Goal: Task Accomplishment & Management: Manage account settings

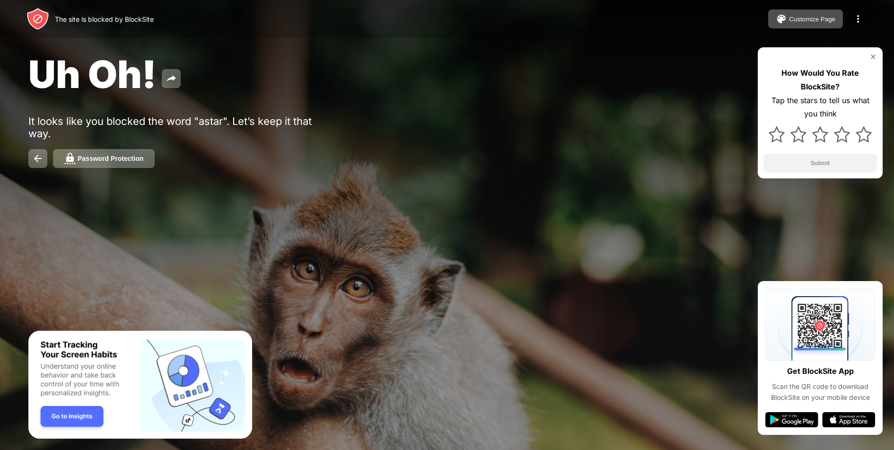
click at [856, 21] on img at bounding box center [857, 18] width 11 height 11
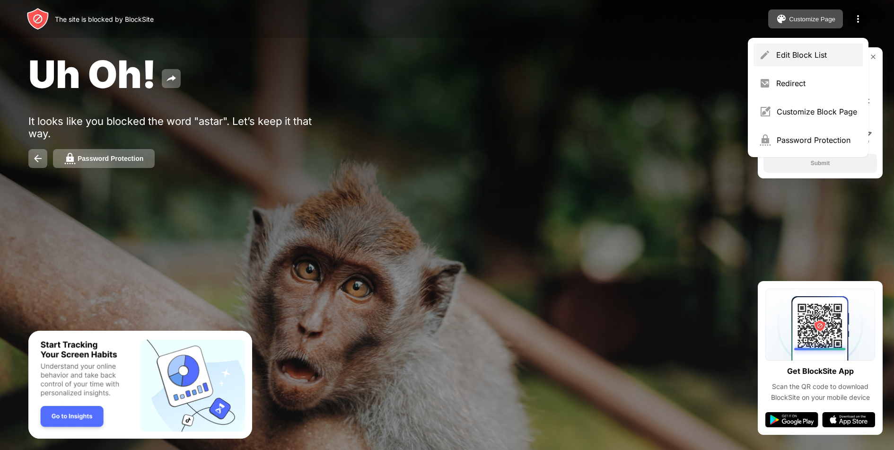
click at [777, 56] on div "Edit Block List" at bounding box center [816, 54] width 81 height 9
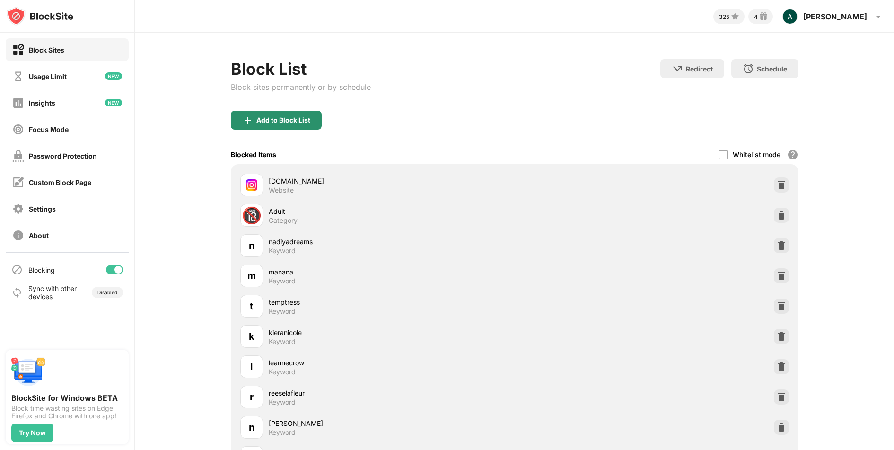
click at [284, 122] on div "Add to Block List" at bounding box center [283, 120] width 54 height 8
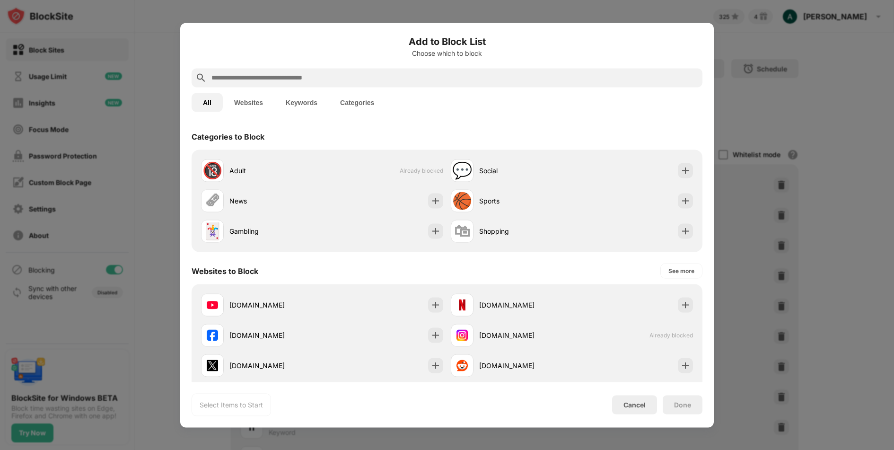
click at [280, 80] on input "text" at bounding box center [454, 77] width 488 height 11
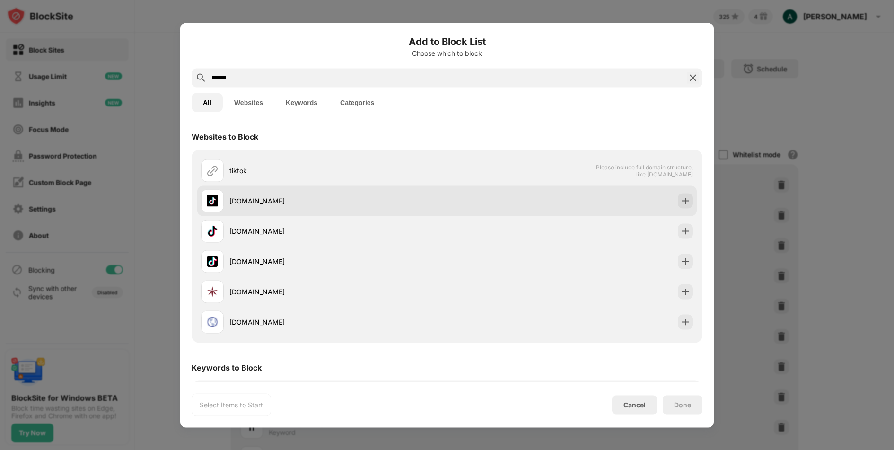
type input "******"
click at [271, 193] on div "[DOMAIN_NAME]" at bounding box center [324, 200] width 246 height 23
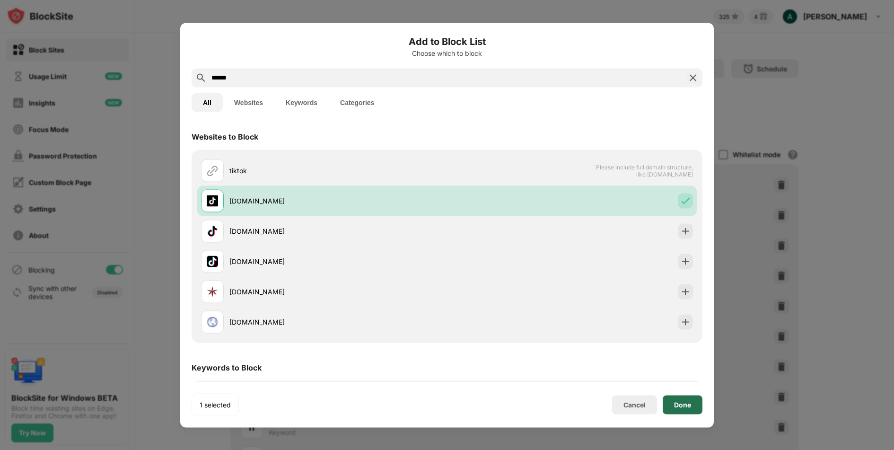
click at [697, 411] on div "Done" at bounding box center [683, 404] width 40 height 19
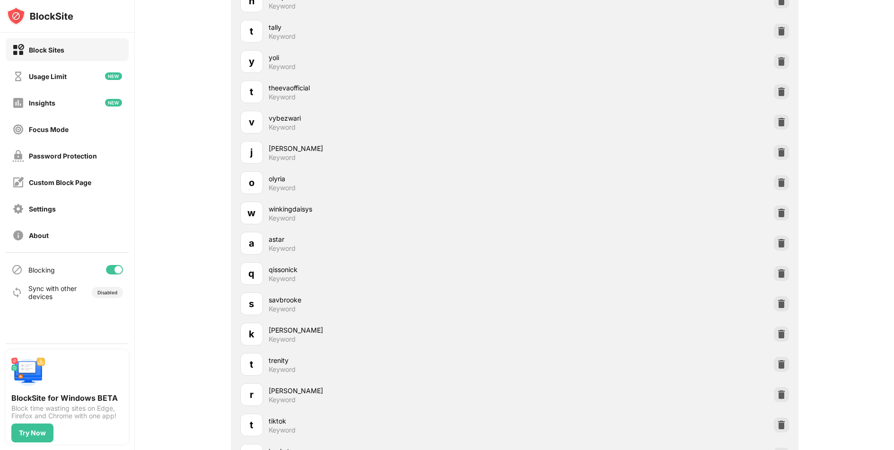
scroll to position [1242, 0]
click at [779, 241] on img at bounding box center [781, 244] width 9 height 9
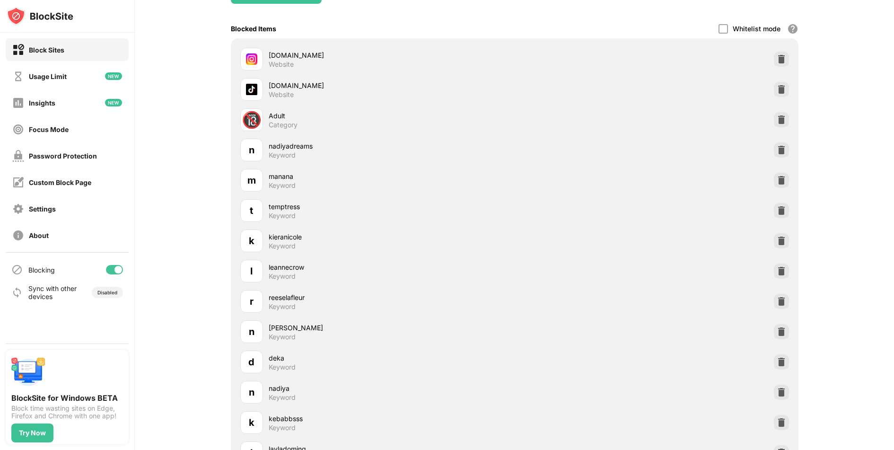
scroll to position [104, 0]
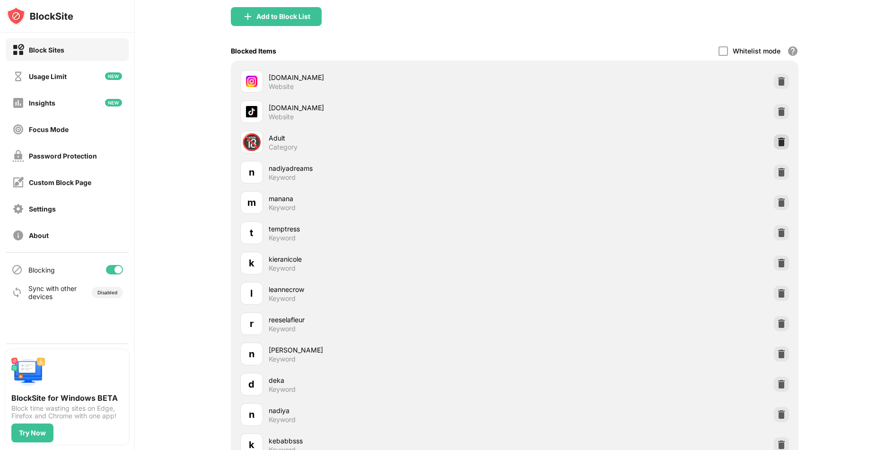
click at [774, 142] on div at bounding box center [781, 141] width 15 height 15
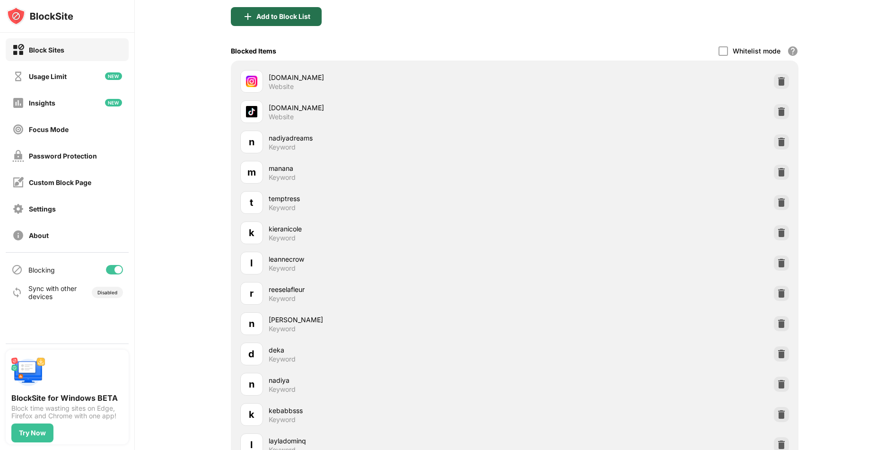
click at [290, 11] on div "Add to Block List" at bounding box center [276, 16] width 91 height 19
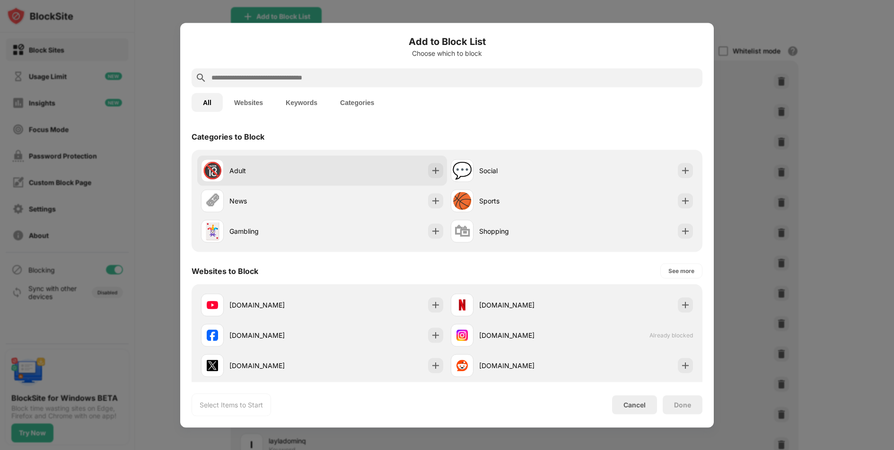
click at [262, 162] on div "🔞 Adult" at bounding box center [261, 170] width 121 height 23
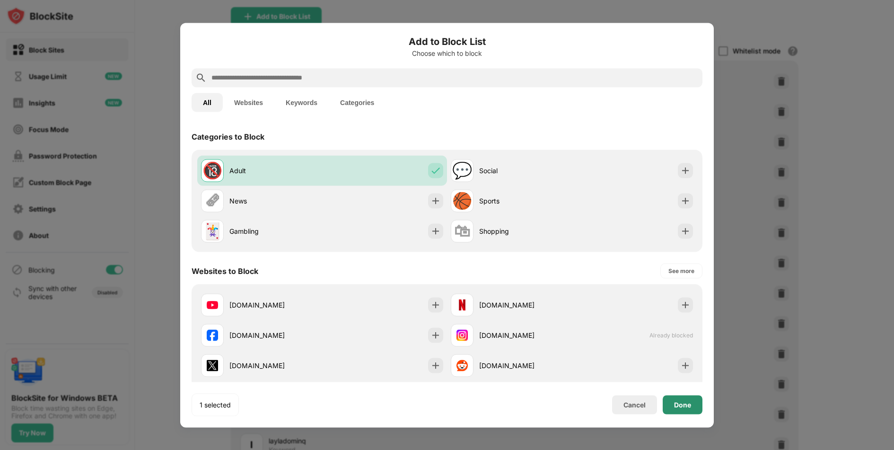
click at [673, 411] on div "Done" at bounding box center [683, 404] width 40 height 19
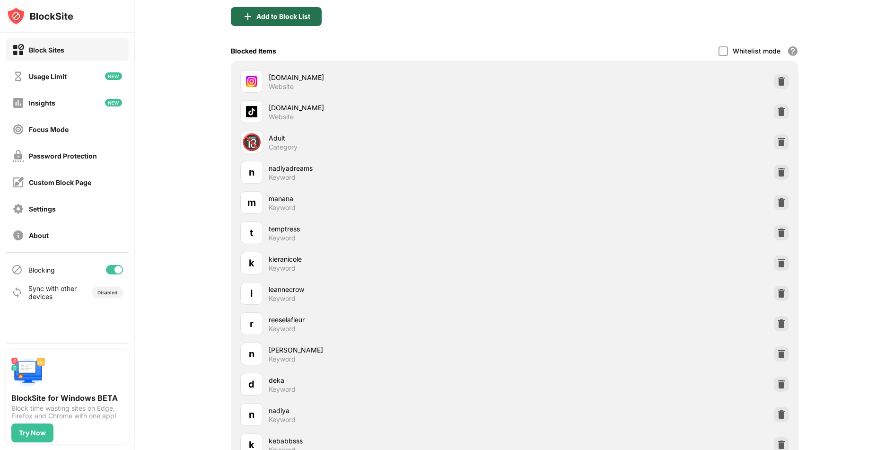
click at [303, 24] on div "Add to Block List" at bounding box center [276, 16] width 91 height 19
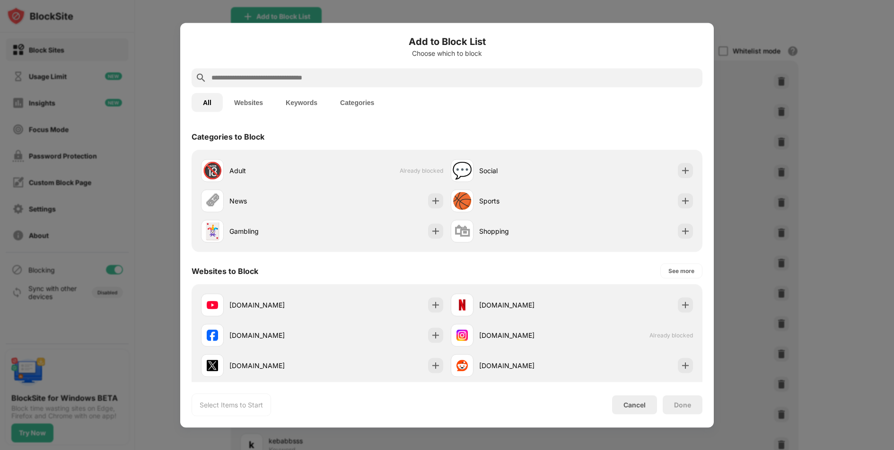
click at [284, 72] on input "text" at bounding box center [454, 77] width 488 height 11
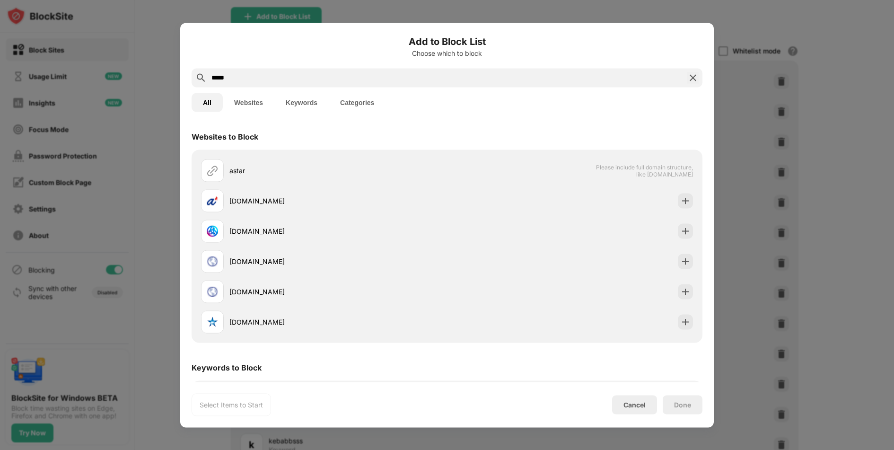
type input "*****"
click at [303, 109] on button "Keywords" at bounding box center [301, 102] width 54 height 19
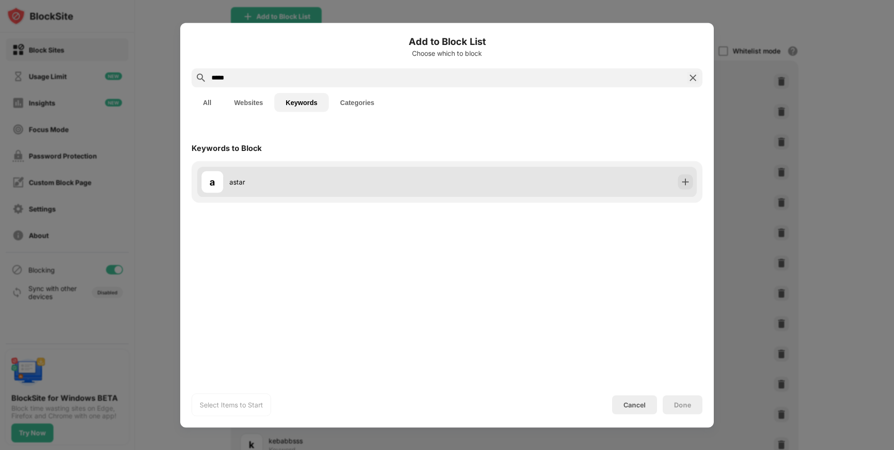
click at [309, 171] on div "a astar" at bounding box center [324, 181] width 246 height 23
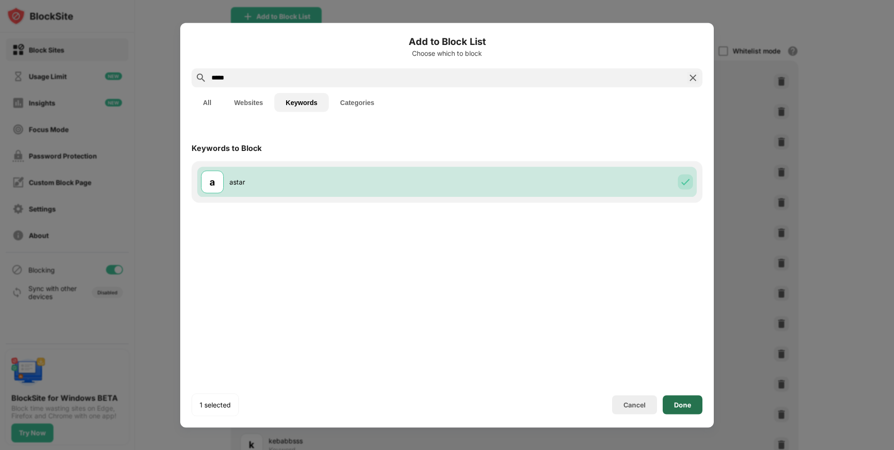
click at [685, 401] on div "Done" at bounding box center [682, 405] width 17 height 8
